Goal: Information Seeking & Learning: Learn about a topic

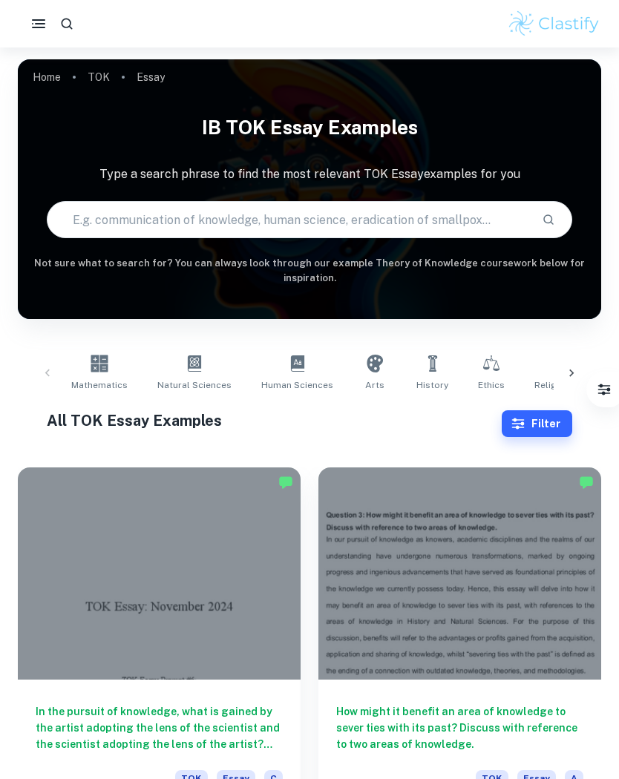
scroll to position [148, 0]
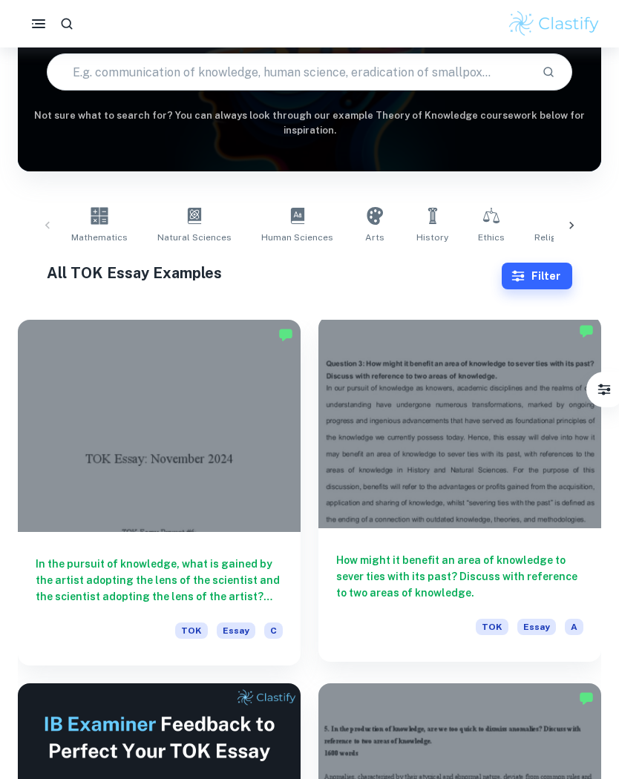
click at [482, 506] on div at bounding box center [459, 422] width 283 height 212
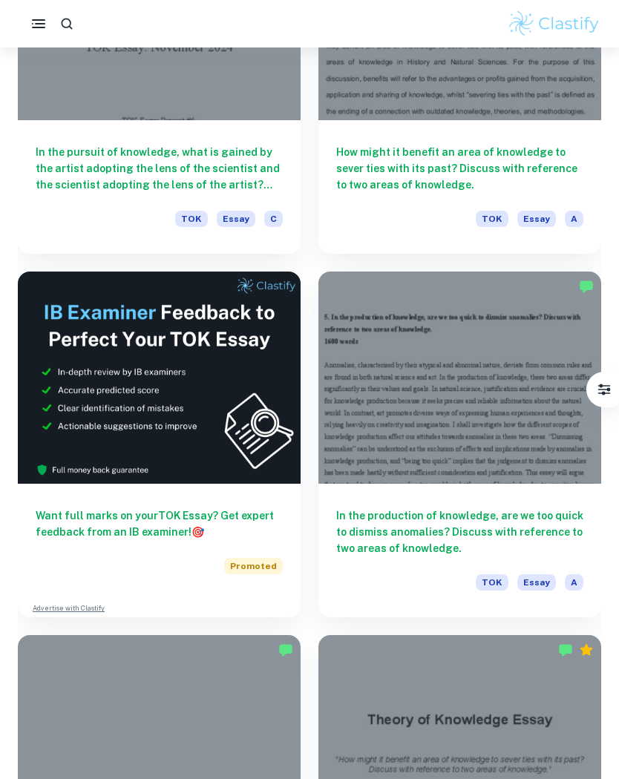
scroll to position [561, 0]
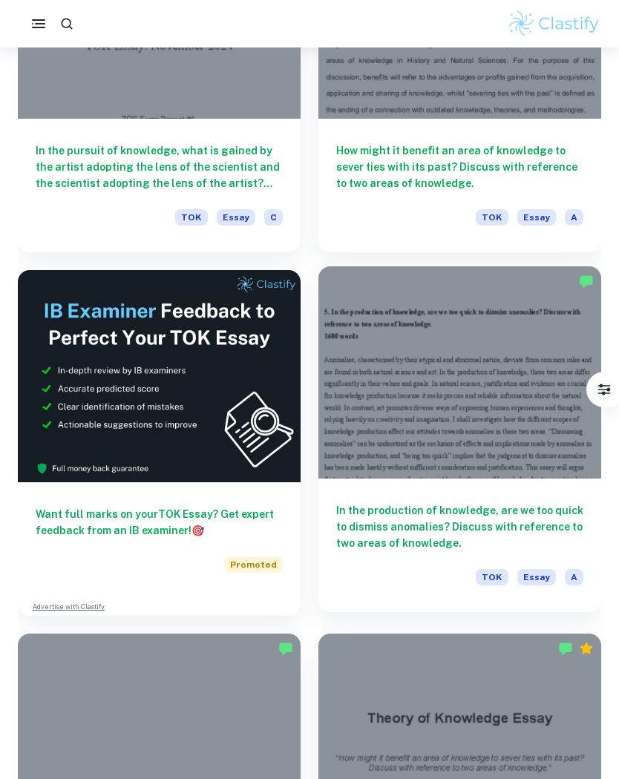
click at [514, 486] on div "In the production of knowledge, are we too quick to dismiss anomalies? Discuss …" at bounding box center [459, 546] width 283 height 134
